Goal: Find specific page/section: Find specific page/section

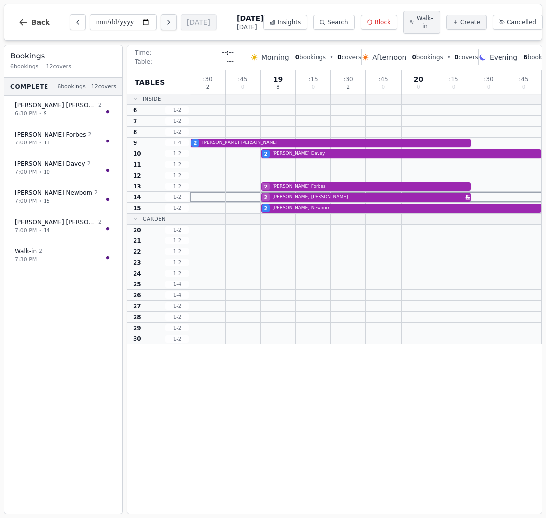
click at [168, 22] on icon "Next day" at bounding box center [169, 22] width 2 height 4
type input "**********"
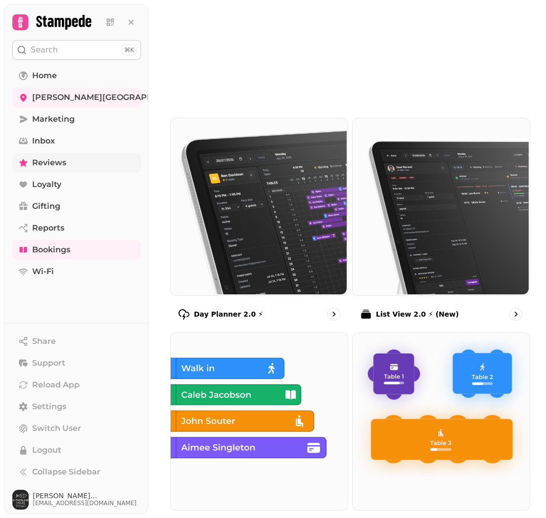
click at [33, 164] on span "Reviews" at bounding box center [49, 163] width 34 height 12
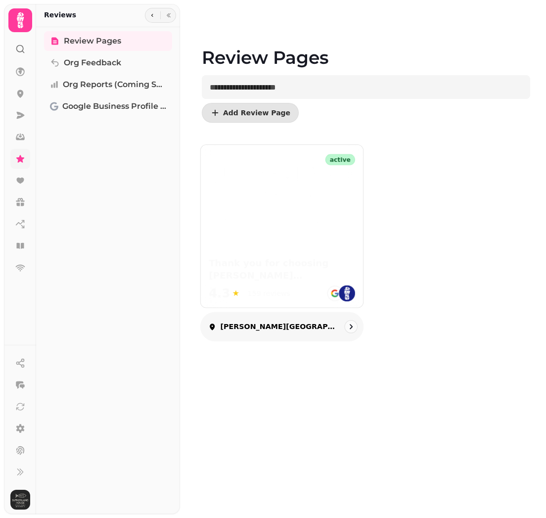
click at [287, 190] on img at bounding box center [282, 193] width 146 height 60
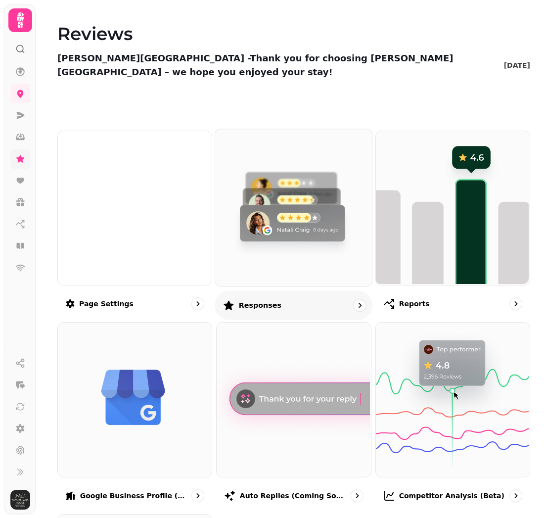
click at [288, 191] on img at bounding box center [292, 206] width 157 height 157
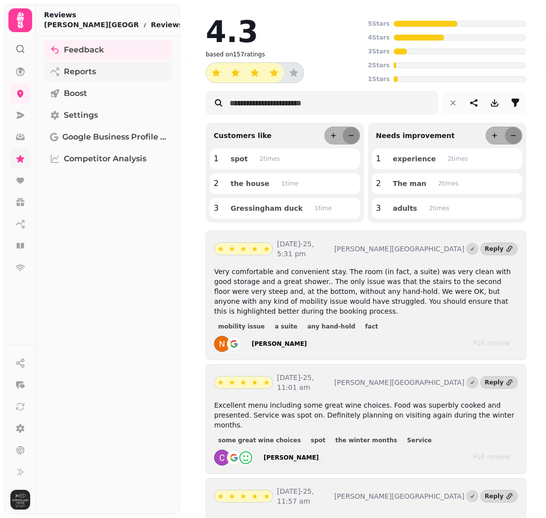
click at [81, 71] on span "Reports" at bounding box center [80, 72] width 32 height 12
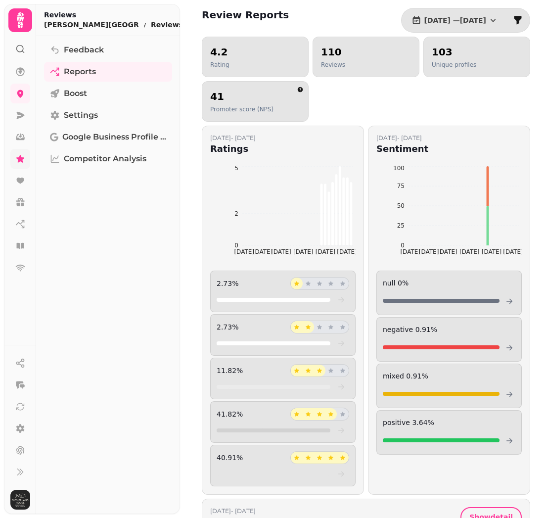
click at [466, 55] on h2 "103" at bounding box center [454, 52] width 44 height 14
click at [375, 62] on div "110 Reviews" at bounding box center [366, 57] width 90 height 24
click at [22, 246] on icon at bounding box center [19, 246] width 7 height 6
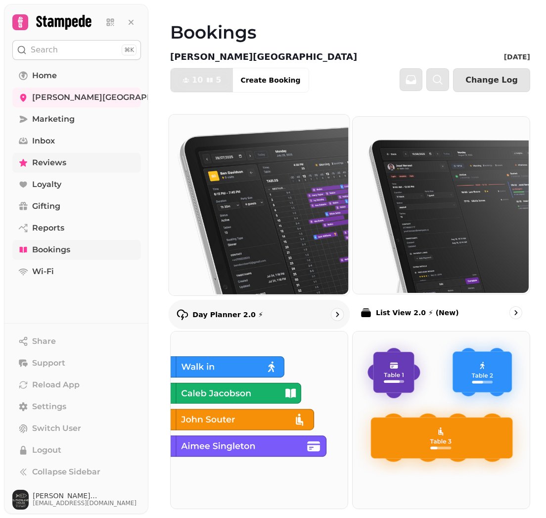
scroll to position [2, 0]
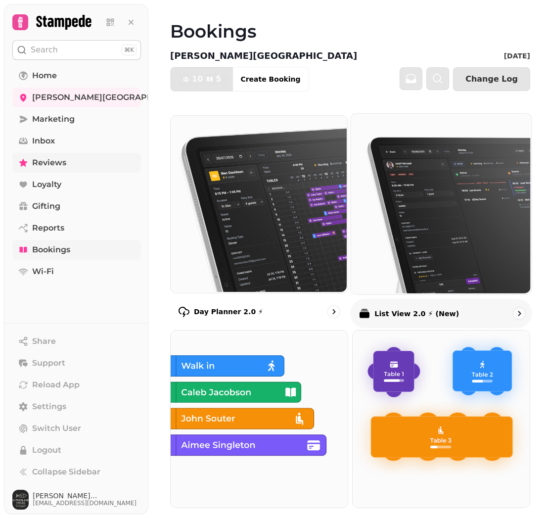
click at [449, 199] on img at bounding box center [439, 203] width 180 height 180
